Goal: Information Seeking & Learning: Learn about a topic

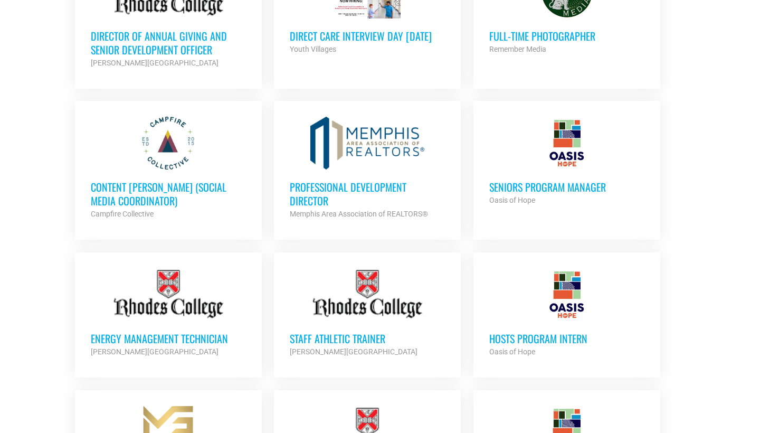
scroll to position [694, 0]
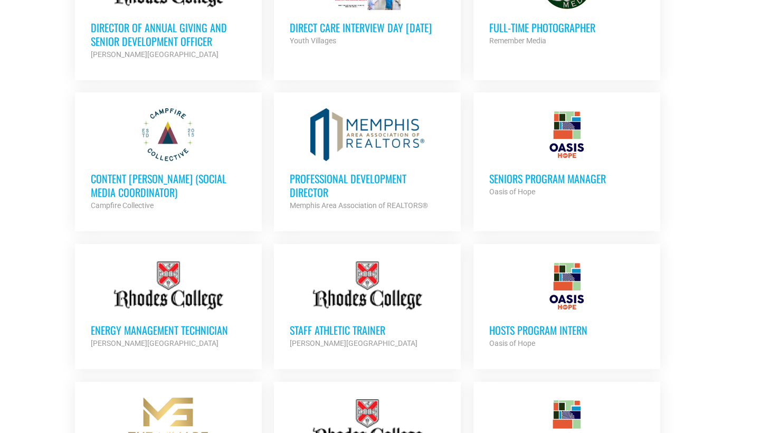
click at [183, 179] on h3 "Content [PERSON_NAME] (Social Media Coordinator)" at bounding box center [168, 184] width 155 height 27
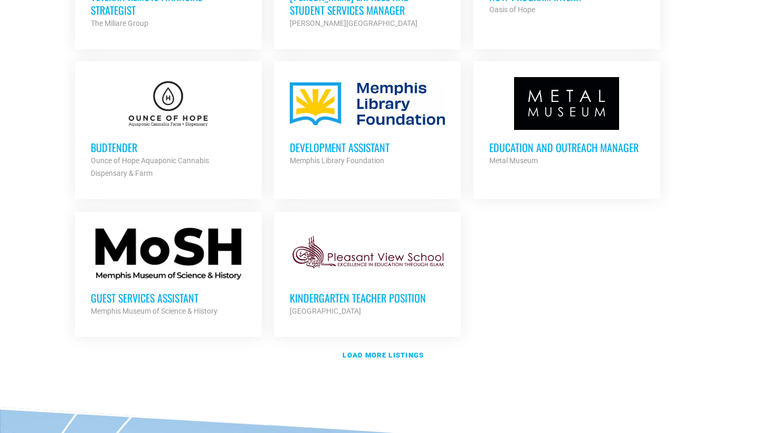
scroll to position [1167, 0]
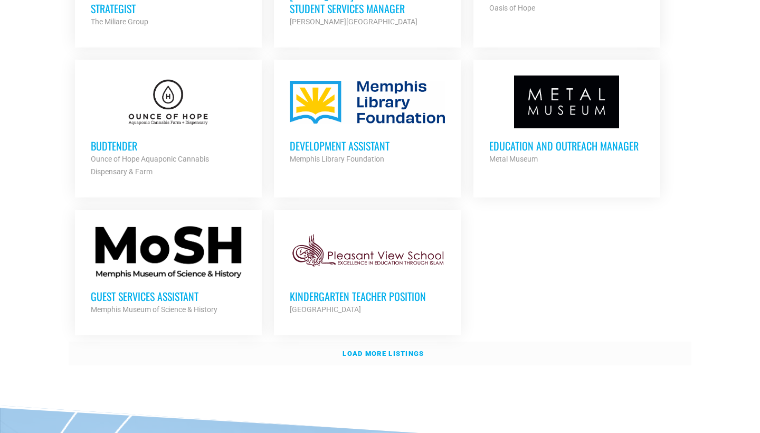
click at [366, 353] on link "Load more listings" at bounding box center [380, 353] width 623 height 24
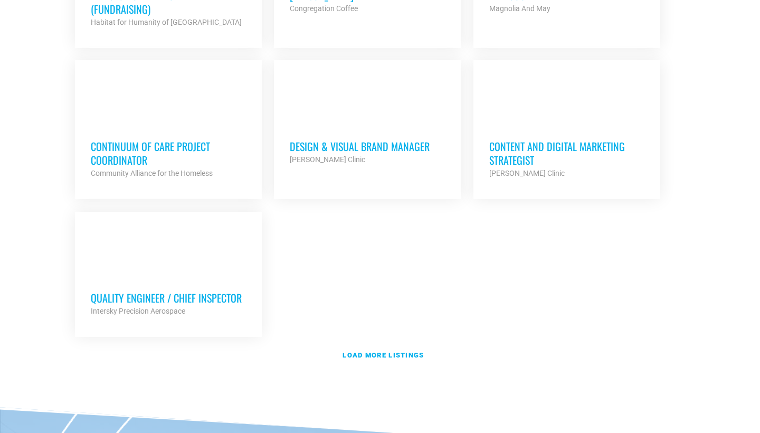
scroll to position [2256, 0]
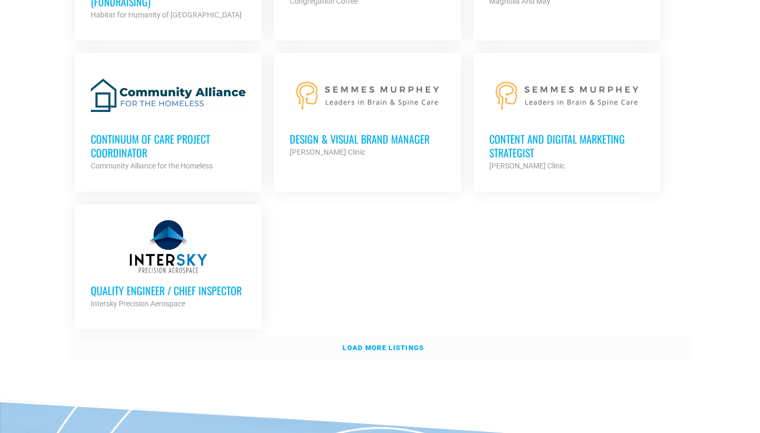
click at [402, 344] on strong "Load more listings" at bounding box center [382, 348] width 81 height 8
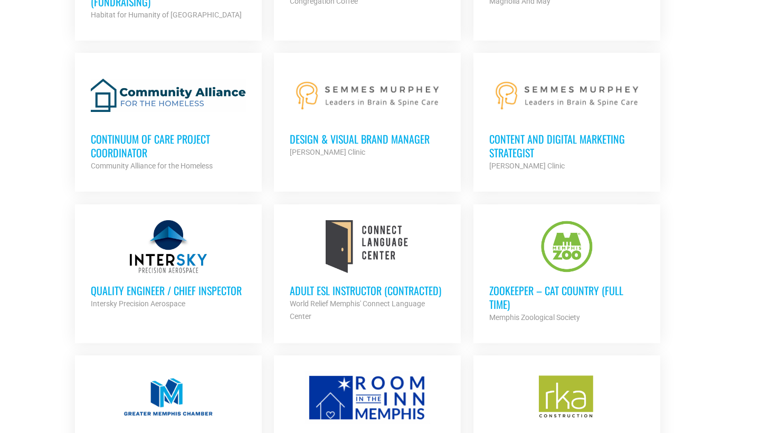
click at [565, 132] on h3 "Content and Digital Marketing Strategist" at bounding box center [566, 145] width 155 height 27
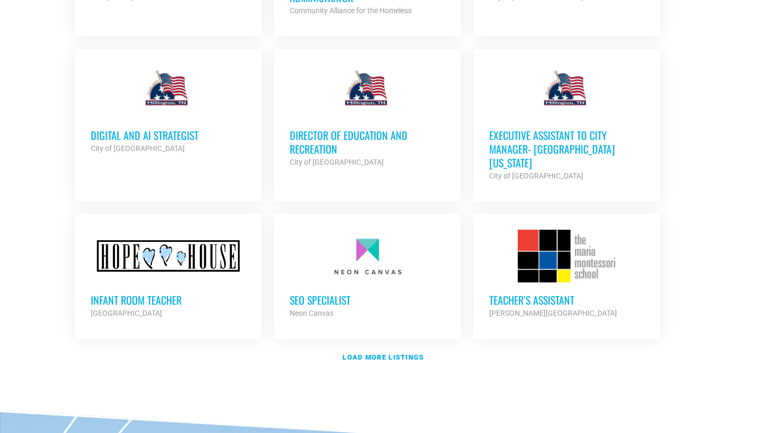
scroll to position [3214, 0]
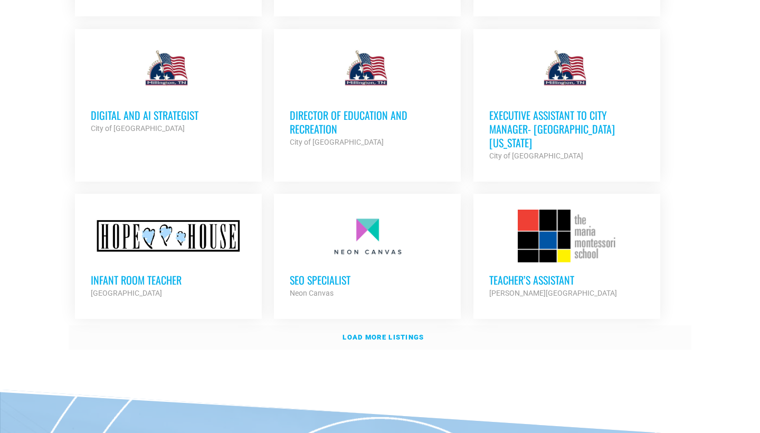
click at [408, 333] on strong "Load more listings" at bounding box center [382, 337] width 81 height 8
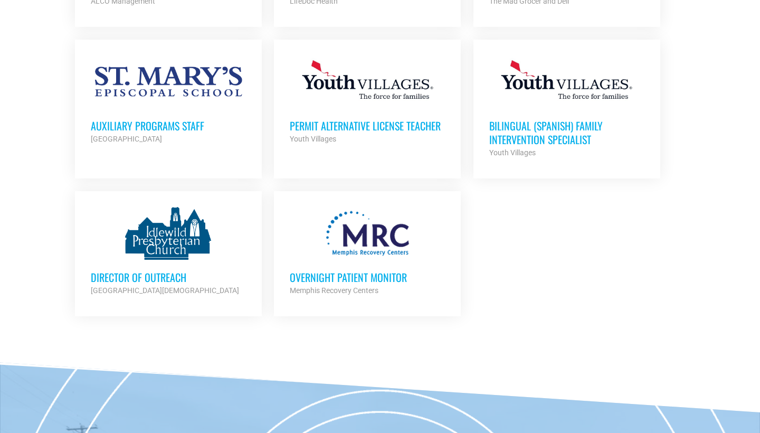
scroll to position [4249, 0]
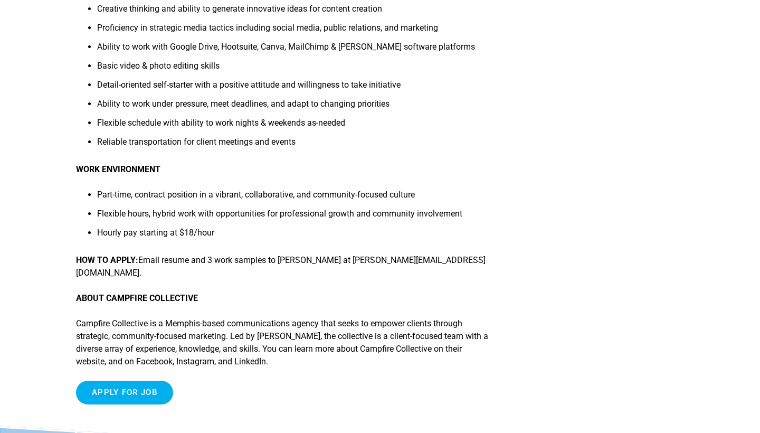
scroll to position [668, 0]
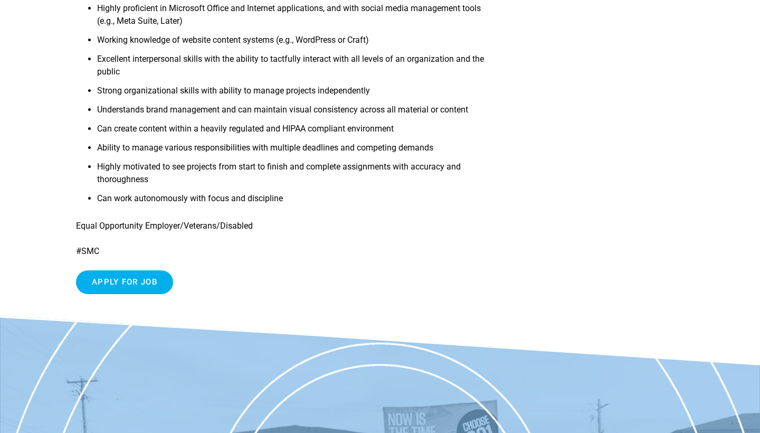
scroll to position [529, 0]
